Goal: Task Accomplishment & Management: Use online tool/utility

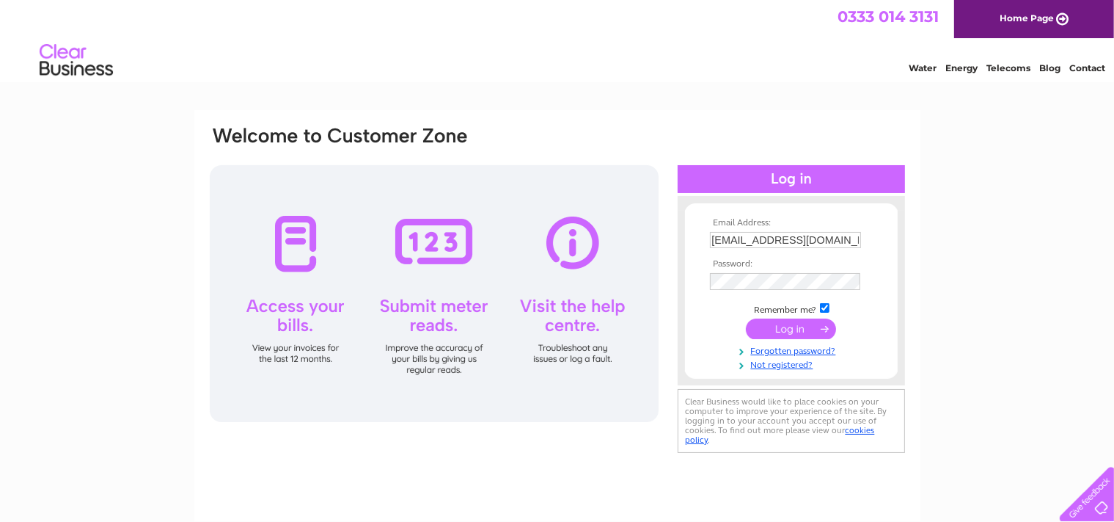
click at [778, 334] on input "submit" at bounding box center [791, 328] width 90 height 21
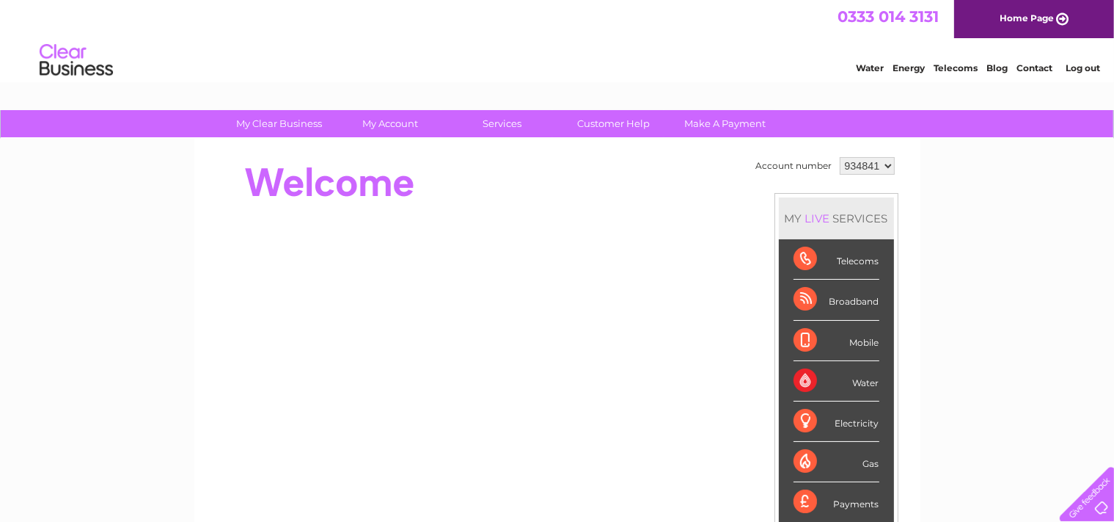
click at [840, 157] on select "934841 948783 969894" at bounding box center [867, 166] width 55 height 18
select select "948783"
click option "948783" at bounding box center [0, 0] width 0 height 0
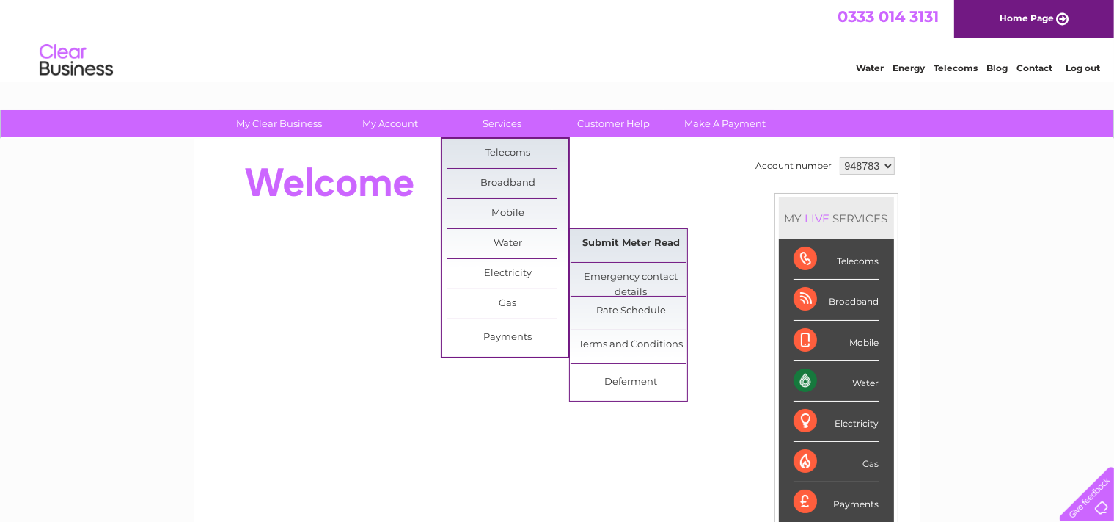
click at [592, 240] on link "Submit Meter Read" at bounding box center [631, 243] width 121 height 29
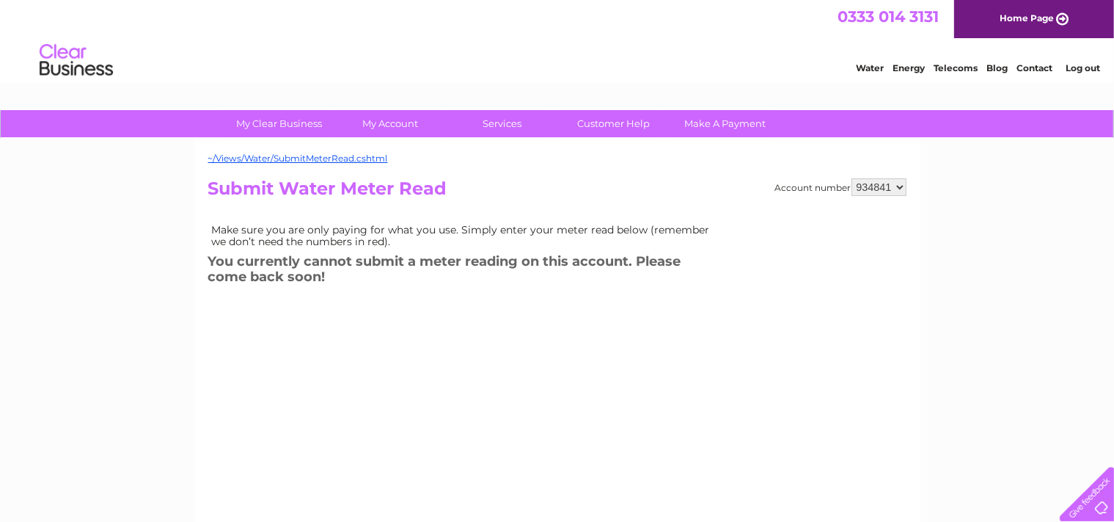
click at [852, 178] on select "934841 948783 969894" at bounding box center [879, 187] width 55 height 18
select select "948783"
click option "948783" at bounding box center [0, 0] width 0 height 0
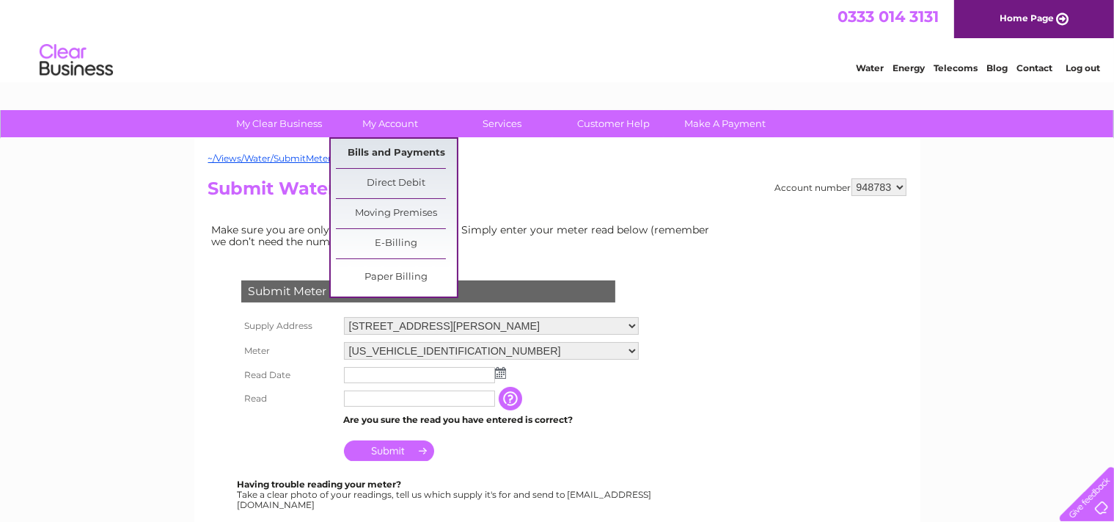
click at [383, 153] on link "Bills and Payments" at bounding box center [396, 153] width 121 height 29
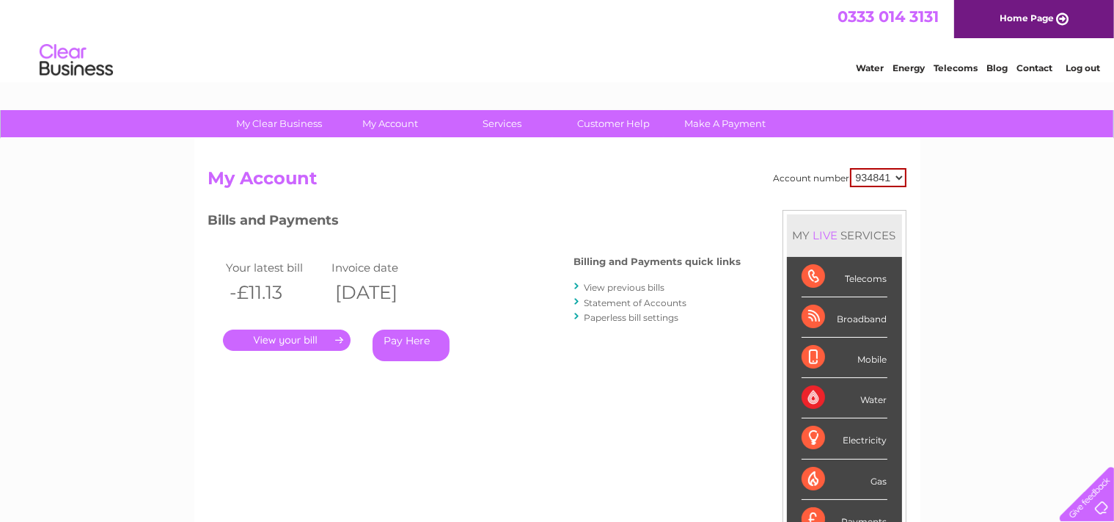
click at [850, 168] on select "934841 948783 969894" at bounding box center [878, 177] width 56 height 19
select select "948783"
click option "948783" at bounding box center [0, 0] width 0 height 0
click at [296, 339] on link "." at bounding box center [287, 339] width 128 height 21
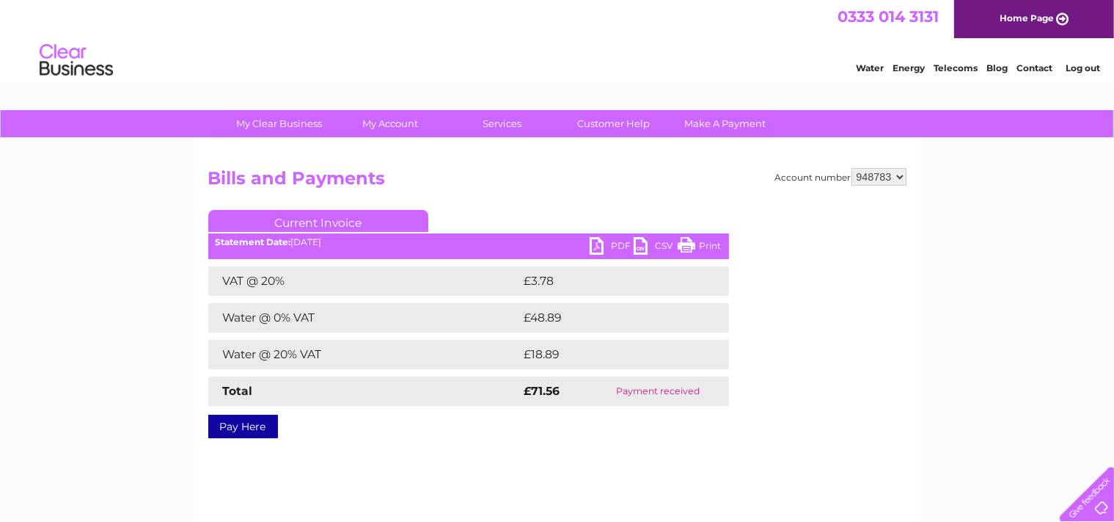
click at [613, 244] on link "PDF" at bounding box center [612, 247] width 44 height 21
click at [852, 168] on select "934841 948783 969894" at bounding box center [879, 177] width 55 height 18
select select "969894"
click option "969894" at bounding box center [0, 0] width 0 height 0
click at [618, 243] on link "PDF" at bounding box center [612, 247] width 44 height 21
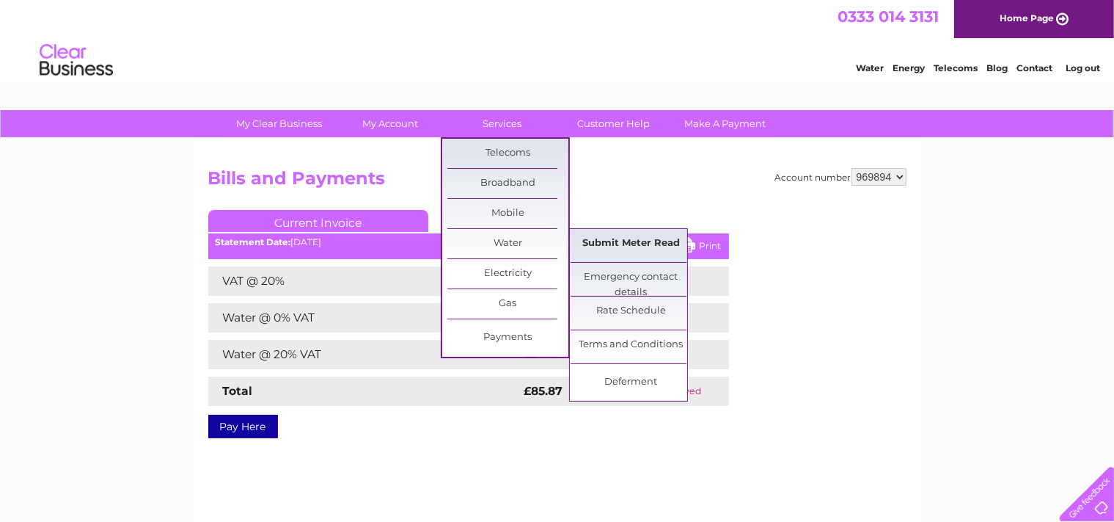
click at [598, 242] on link "Submit Meter Read" at bounding box center [631, 243] width 121 height 29
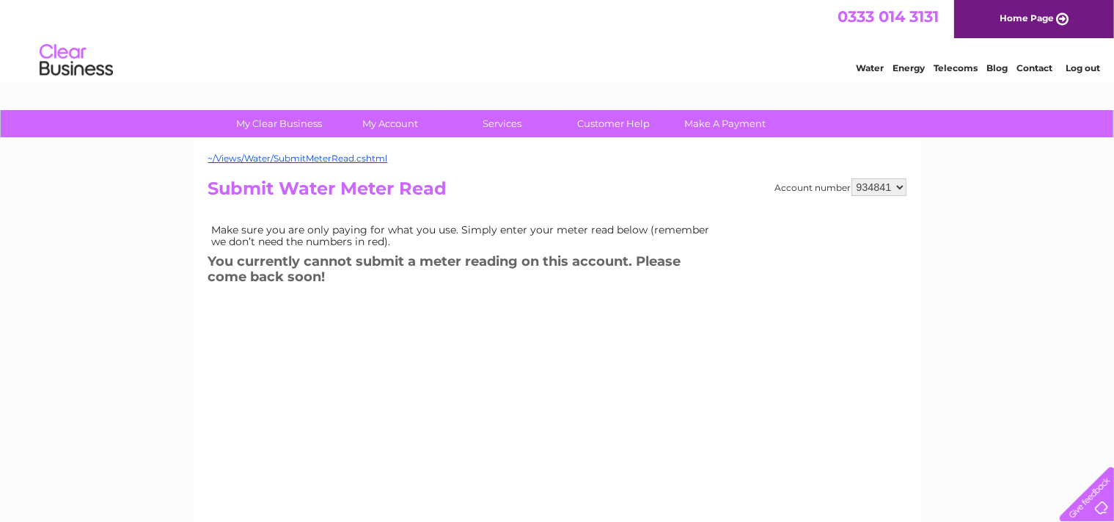
click at [852, 178] on select "934841 948783 969894" at bounding box center [879, 187] width 55 height 18
select select "969894"
click option "969894" at bounding box center [0, 0] width 0 height 0
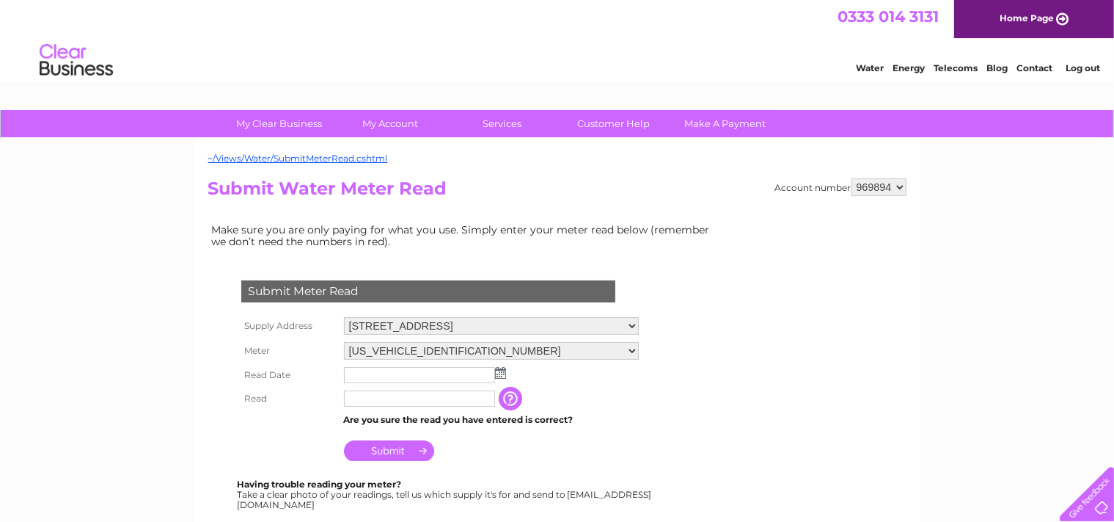
click at [365, 376] on input "text" at bounding box center [419, 375] width 151 height 16
click at [501, 376] on img at bounding box center [502, 374] width 11 height 12
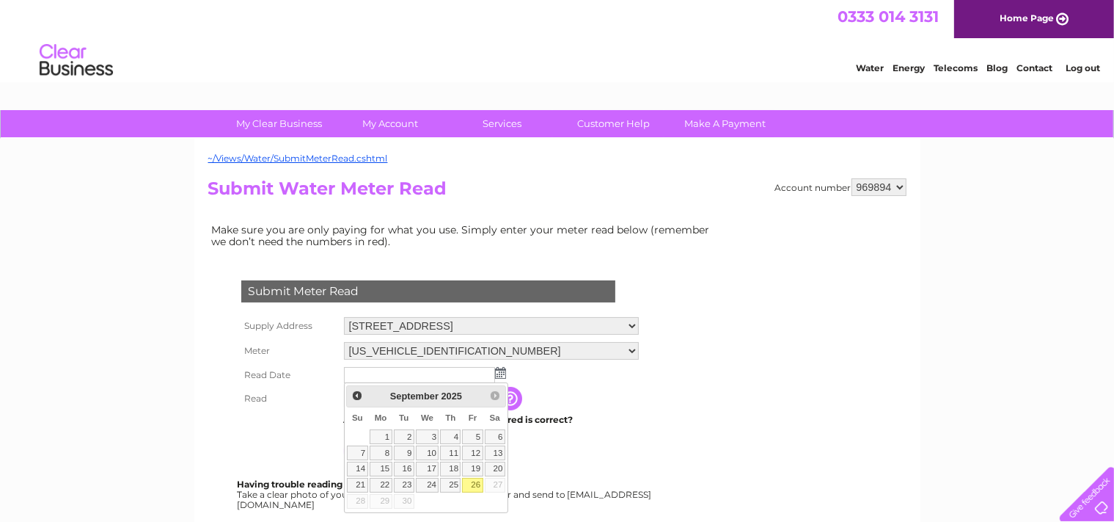
click at [477, 486] on link "26" at bounding box center [472, 485] width 21 height 15
type input "[DATE]"
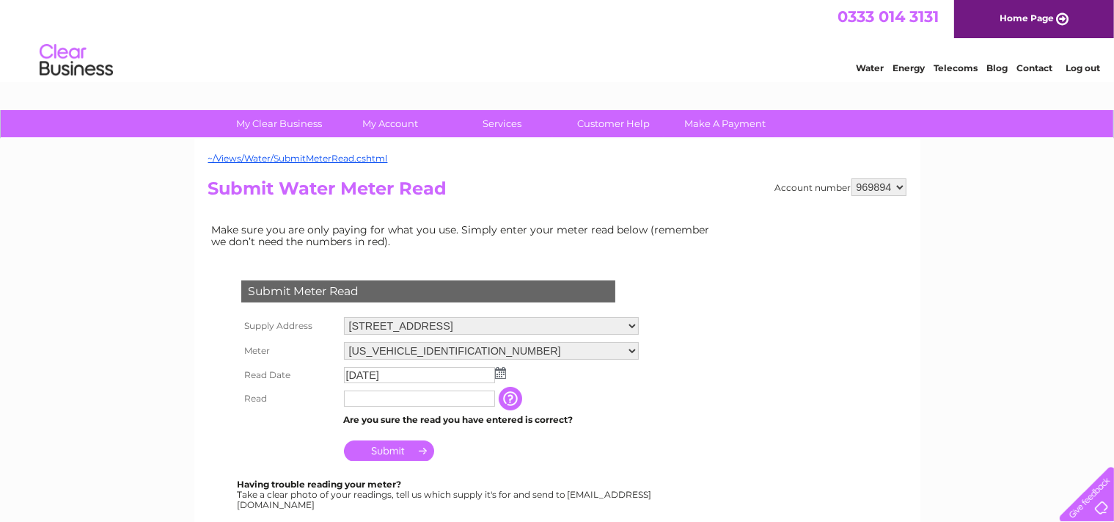
click at [365, 393] on input "text" at bounding box center [419, 398] width 151 height 16
click at [380, 455] on input "Submit" at bounding box center [389, 452] width 90 height 21
click at [376, 398] on input "12892" at bounding box center [419, 398] width 151 height 16
type input "129"
click at [392, 452] on input "Submit" at bounding box center [389, 452] width 90 height 21
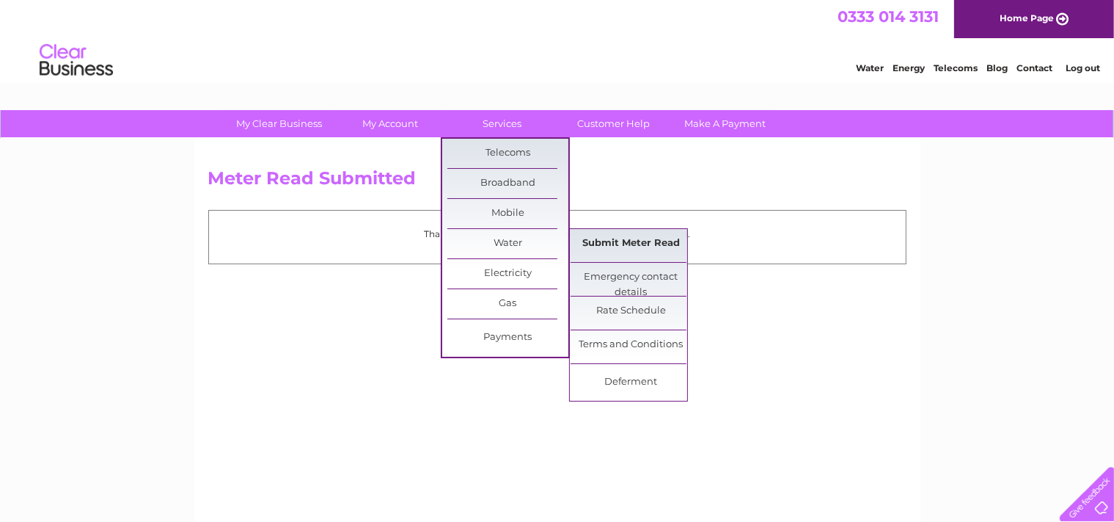
click at [614, 240] on link "Submit Meter Read" at bounding box center [631, 243] width 121 height 29
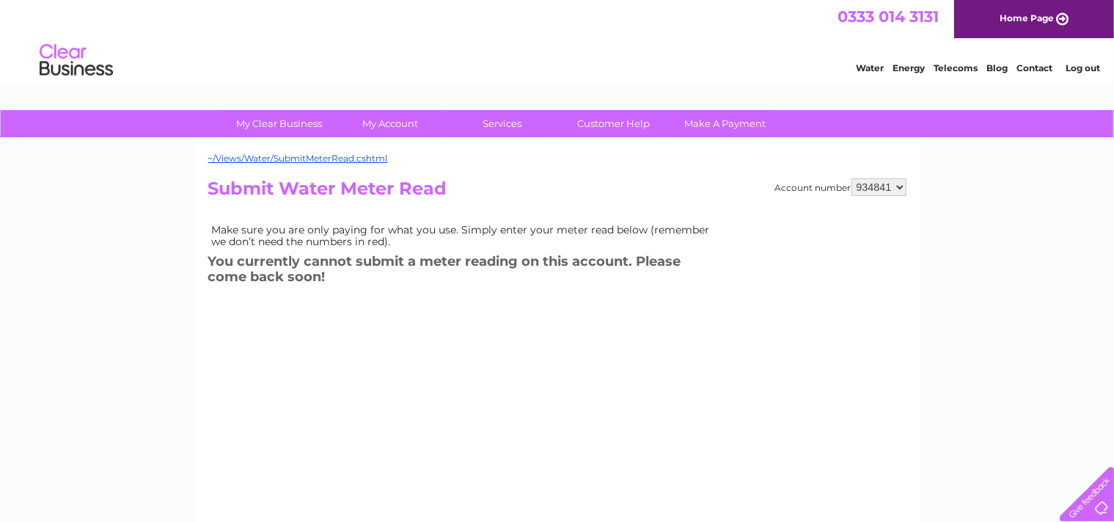
click at [852, 178] on select "934841 948783 969894" at bounding box center [879, 187] width 55 height 18
select select "948783"
click option "948783" at bounding box center [0, 0] width 0 height 0
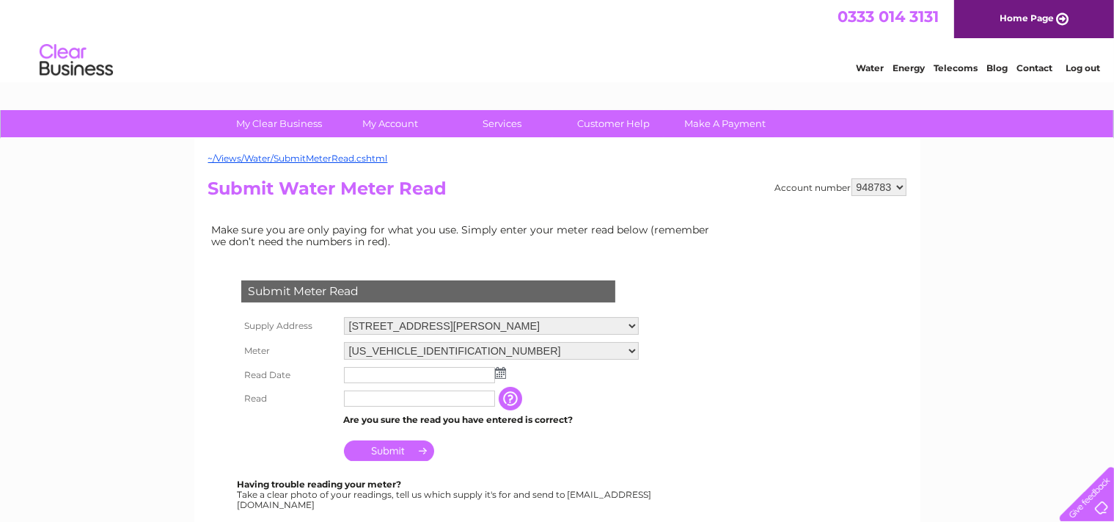
click at [370, 374] on input "text" at bounding box center [419, 375] width 151 height 16
click at [497, 373] on img at bounding box center [500, 373] width 11 height 12
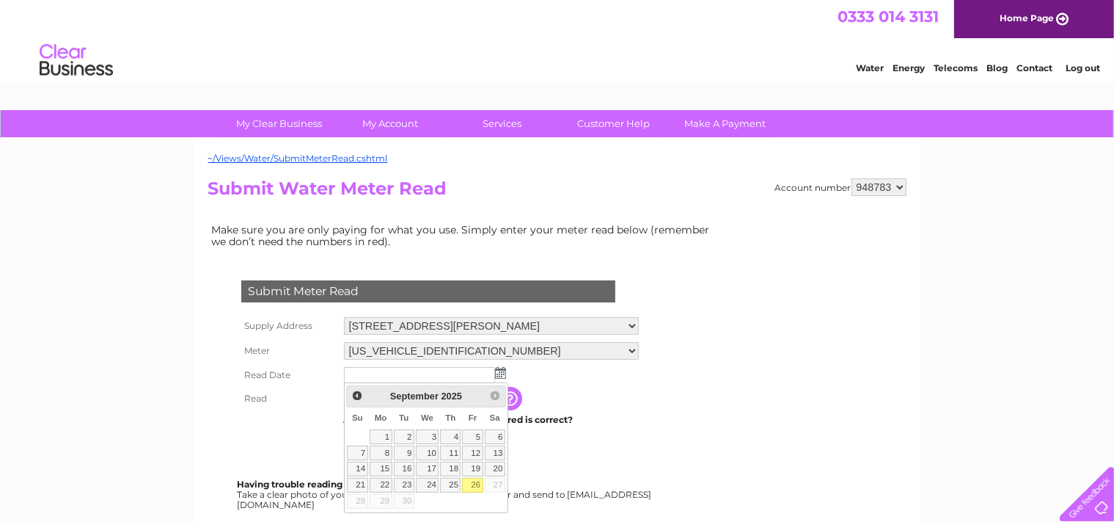
click at [478, 482] on link "26" at bounding box center [472, 485] width 21 height 15
type input "2025/09/26"
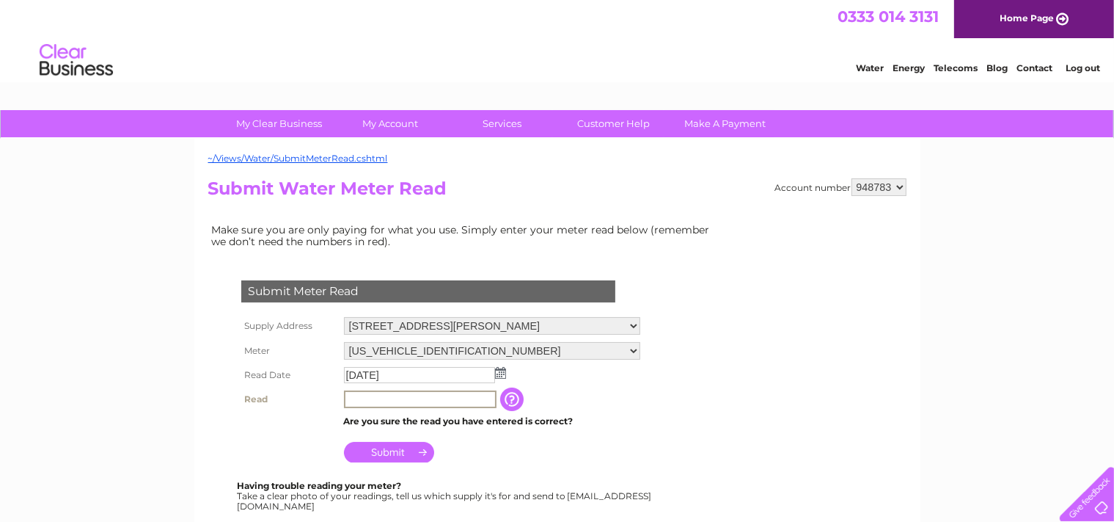
click at [395, 392] on input "text" at bounding box center [420, 399] width 153 height 18
type input "88"
click at [378, 453] on input "Submit" at bounding box center [389, 450] width 90 height 21
